Goal: Information Seeking & Learning: Learn about a topic

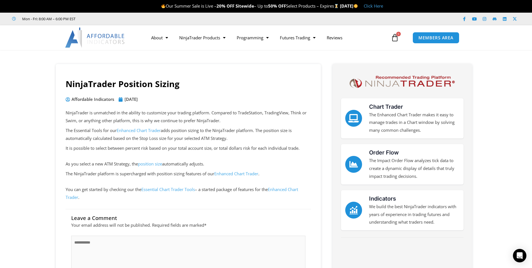
click at [231, 172] on link "Enhanced Chart Trader" at bounding box center [236, 174] width 44 height 6
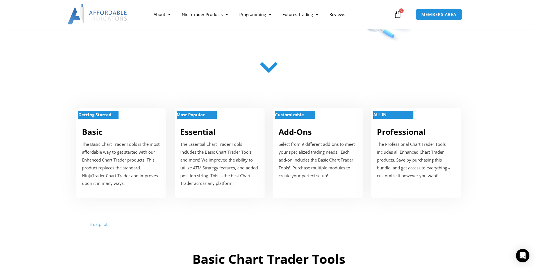
scroll to position [196, 0]
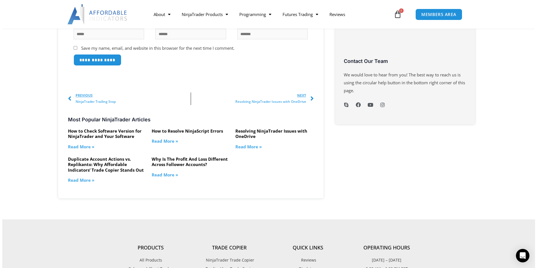
scroll to position [505, 0]
